Goal: Use online tool/utility: Utilize a website feature to perform a specific function

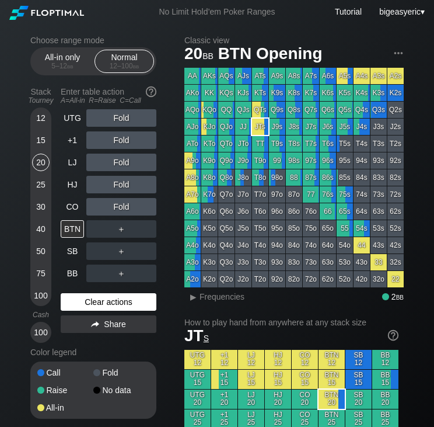
click at [103, 301] on div "Clear actions" at bounding box center [109, 302] width 96 height 18
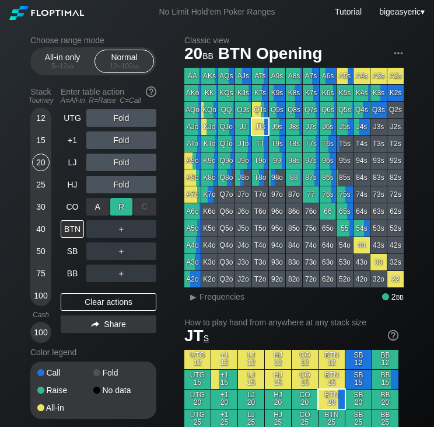
click at [114, 204] on div "R ✕" at bounding box center [121, 207] width 23 height 18
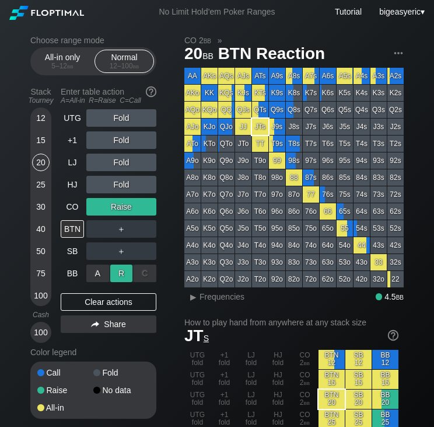
click at [117, 270] on div "R ✕" at bounding box center [121, 274] width 23 height 18
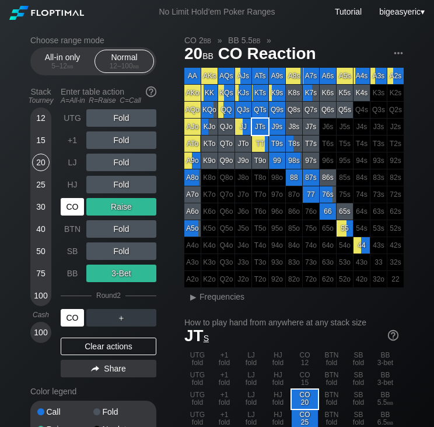
click at [74, 322] on div "CO" at bounding box center [72, 318] width 23 height 18
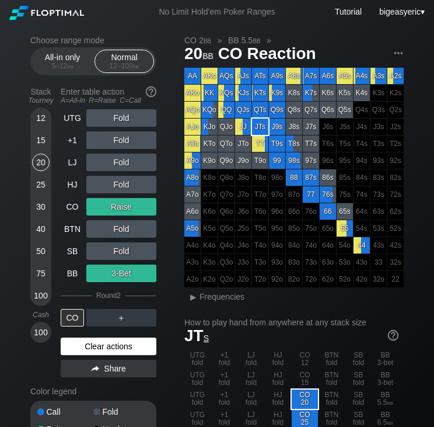
click at [105, 344] on div "Clear actions" at bounding box center [109, 347] width 96 height 18
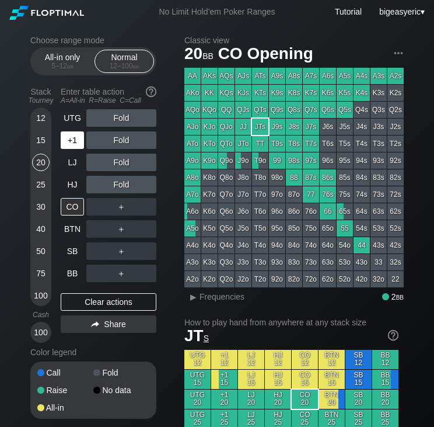
click at [79, 148] on div "+1" at bounding box center [72, 140] width 23 height 18
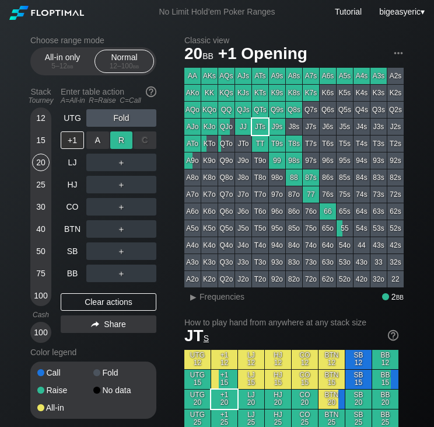
click at [121, 145] on div "R ✕" at bounding box center [121, 140] width 23 height 18
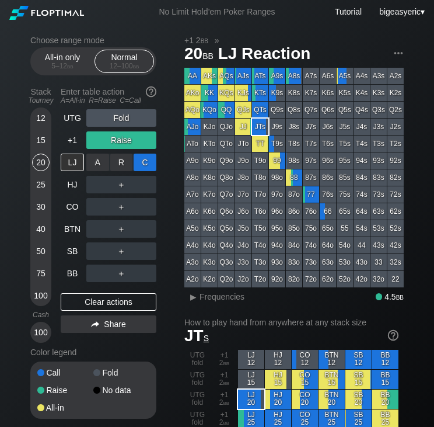
click at [141, 166] on div "C ✕" at bounding box center [145, 163] width 23 height 18
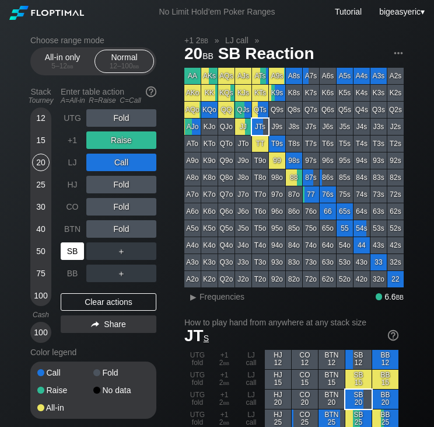
click at [72, 250] on div "SB" at bounding box center [72, 251] width 23 height 18
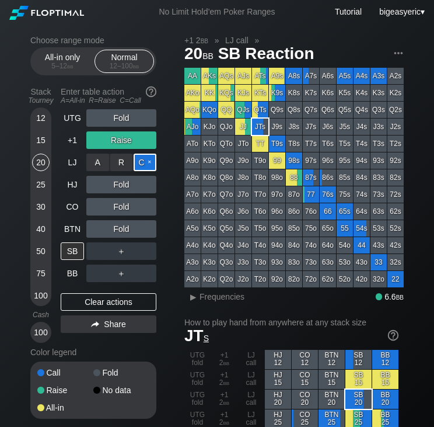
click at [147, 167] on div "C ✕" at bounding box center [145, 163] width 23 height 18
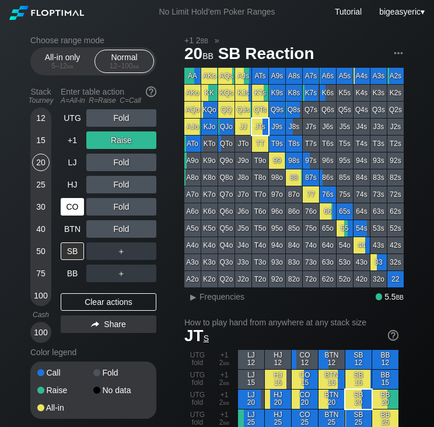
click at [73, 202] on div "CO" at bounding box center [72, 207] width 23 height 18
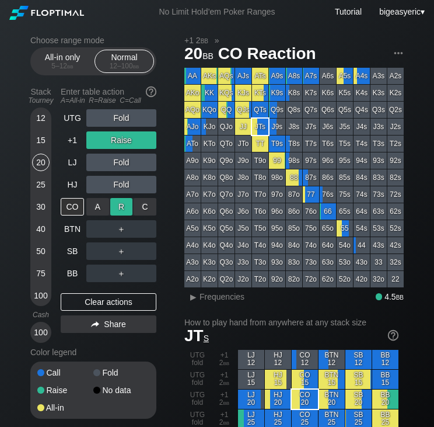
click at [119, 205] on div "R ✕" at bounding box center [121, 207] width 23 height 18
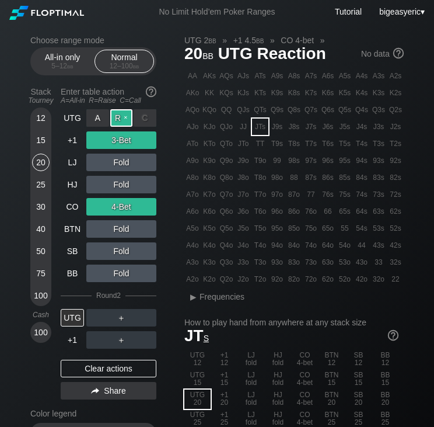
click at [122, 118] on div "R ✕" at bounding box center [121, 118] width 23 height 18
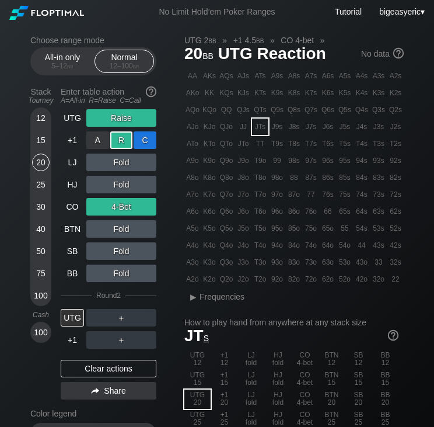
click at [135, 145] on div "C ✕" at bounding box center [145, 140] width 23 height 18
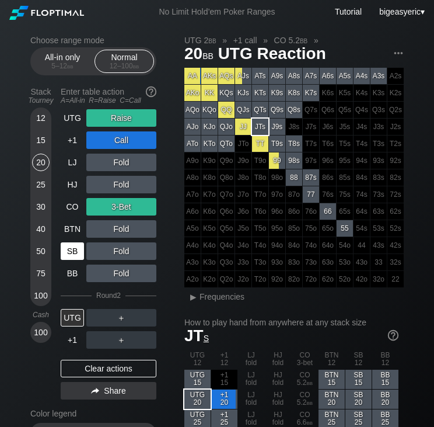
click at [76, 248] on div "SB" at bounding box center [72, 251] width 23 height 18
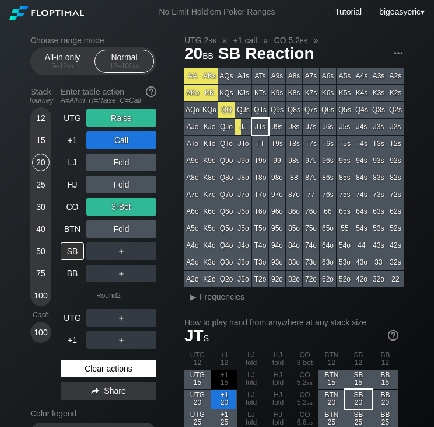
click at [131, 371] on div "Clear actions" at bounding box center [109, 369] width 96 height 18
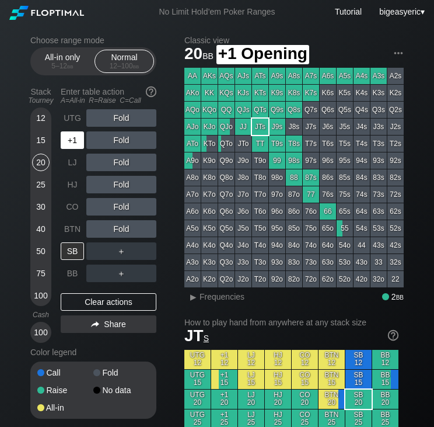
click at [76, 134] on div "+1" at bounding box center [72, 140] width 23 height 18
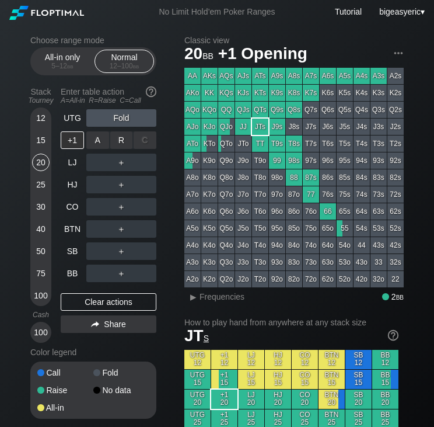
click at [121, 140] on div "R ✕" at bounding box center [121, 140] width 23 height 18
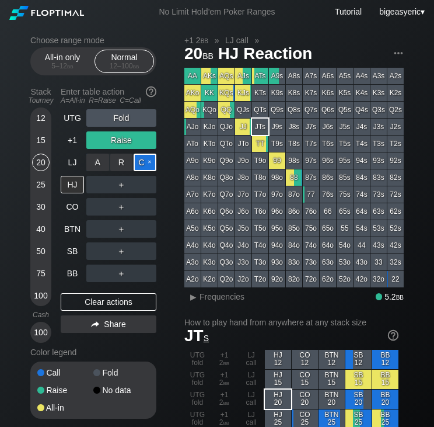
click at [144, 164] on div "C ✕" at bounding box center [145, 163] width 23 height 18
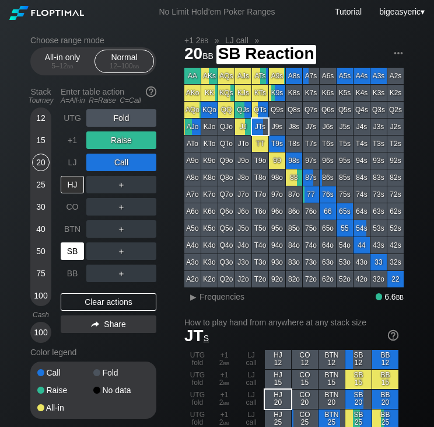
click at [78, 251] on div "SB" at bounding box center [72, 251] width 23 height 18
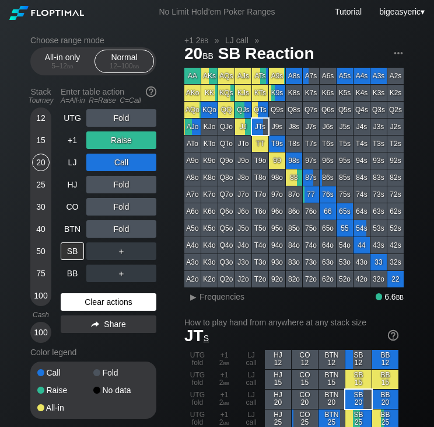
click at [90, 308] on div "Clear actions" at bounding box center [109, 302] width 96 height 18
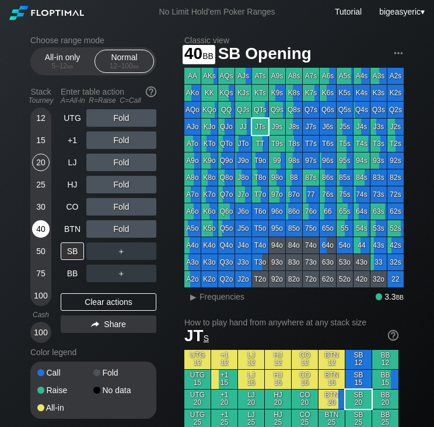
click at [39, 231] on div "40" at bounding box center [41, 229] width 18 height 18
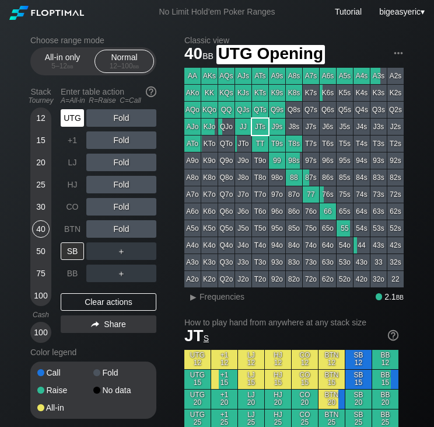
click at [74, 110] on div "UTG" at bounding box center [72, 118] width 23 height 18
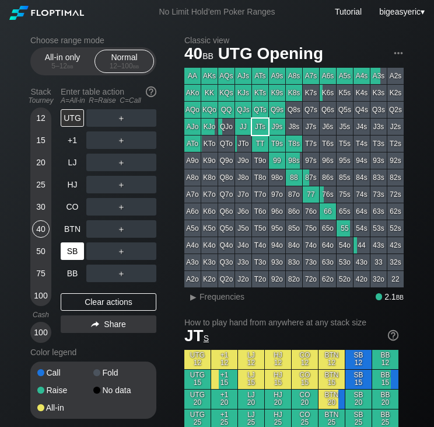
click at [76, 247] on div "SB" at bounding box center [72, 251] width 23 height 18
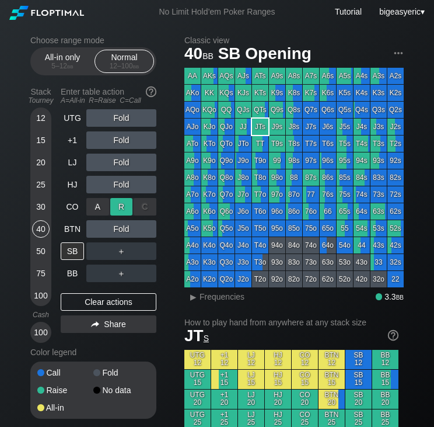
click at [121, 207] on div "R ✕" at bounding box center [121, 207] width 23 height 18
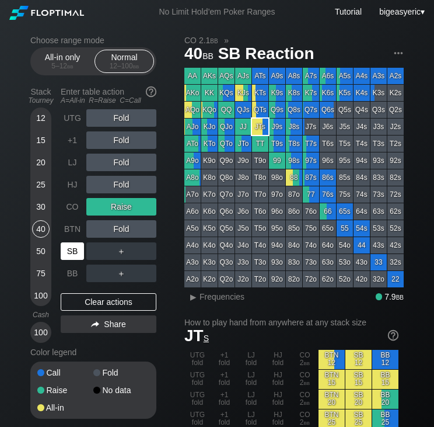
click at [74, 249] on div "SB" at bounding box center [72, 251] width 23 height 18
click at [77, 256] on div "SB" at bounding box center [72, 251] width 23 height 18
click at [65, 252] on div "SB" at bounding box center [72, 251] width 23 height 18
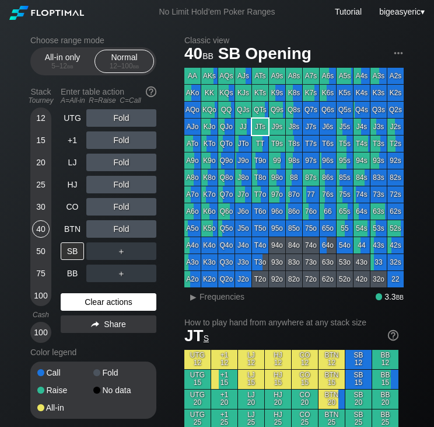
drag, startPoint x: 116, startPoint y: 307, endPoint x: 89, endPoint y: 297, distance: 28.3
click at [89, 297] on div "Clear actions" at bounding box center [109, 302] width 96 height 18
click at [89, 298] on div "Clear actions" at bounding box center [109, 302] width 96 height 18
